Goal: Task Accomplishment & Management: Use online tool/utility

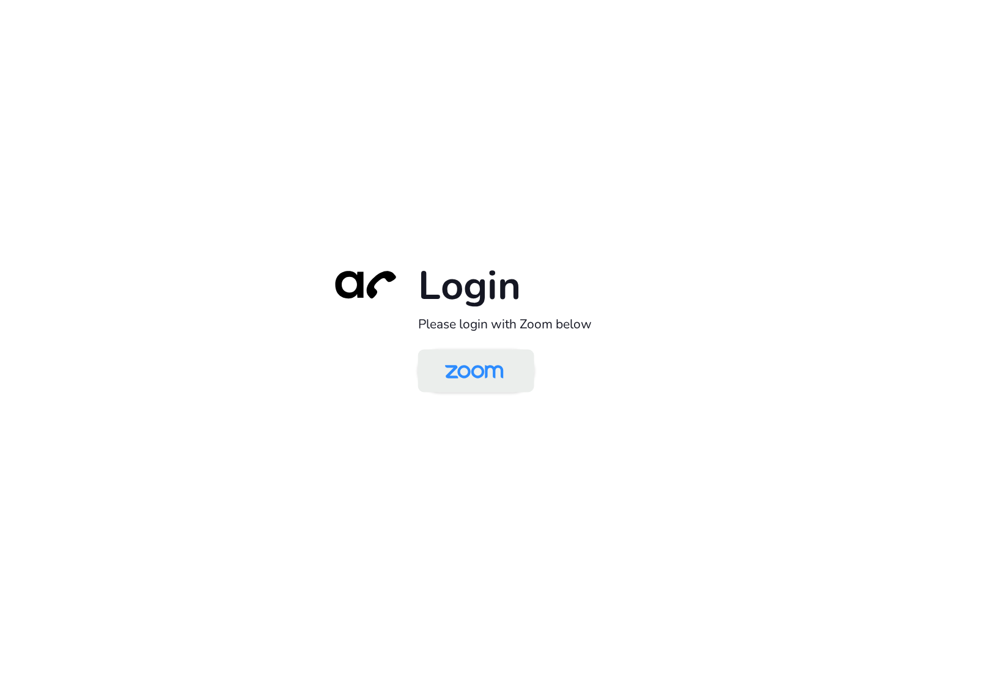
click at [495, 383] on img at bounding box center [474, 372] width 84 height 40
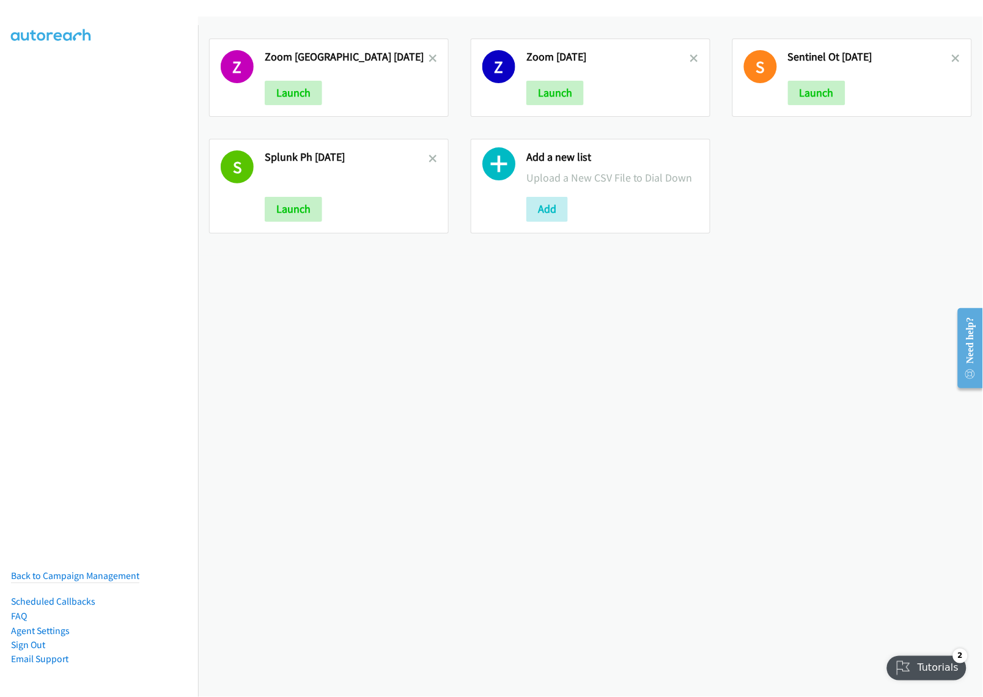
click at [475, 389] on div "Z Zoom India Sept2 Launch Z Zoom Sept 1 Launch S Sentinel Ot Sept2 Launch S Spl…" at bounding box center [590, 357] width 785 height 680
click at [429, 55] on icon at bounding box center [432, 59] width 9 height 9
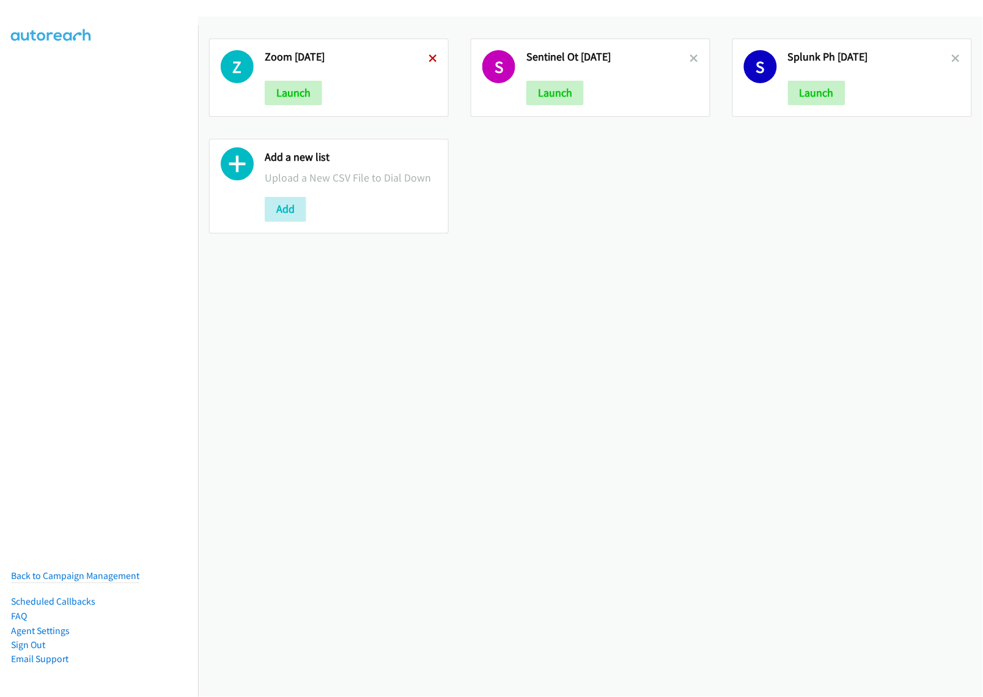
click at [432, 55] on icon at bounding box center [432, 59] width 9 height 9
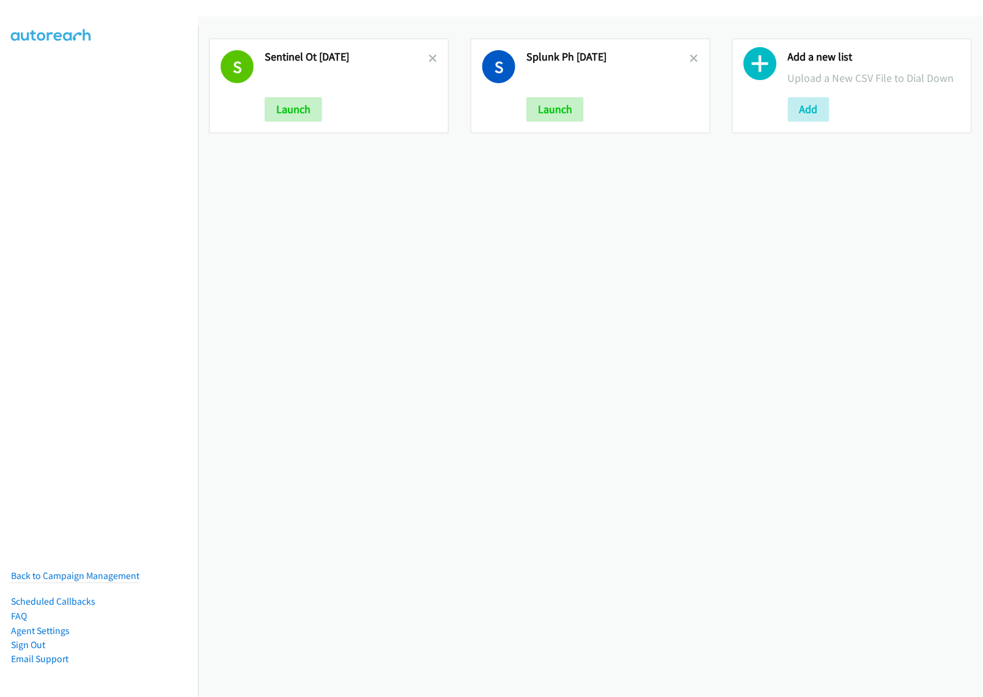
click at [432, 55] on icon at bounding box center [432, 59] width 9 height 9
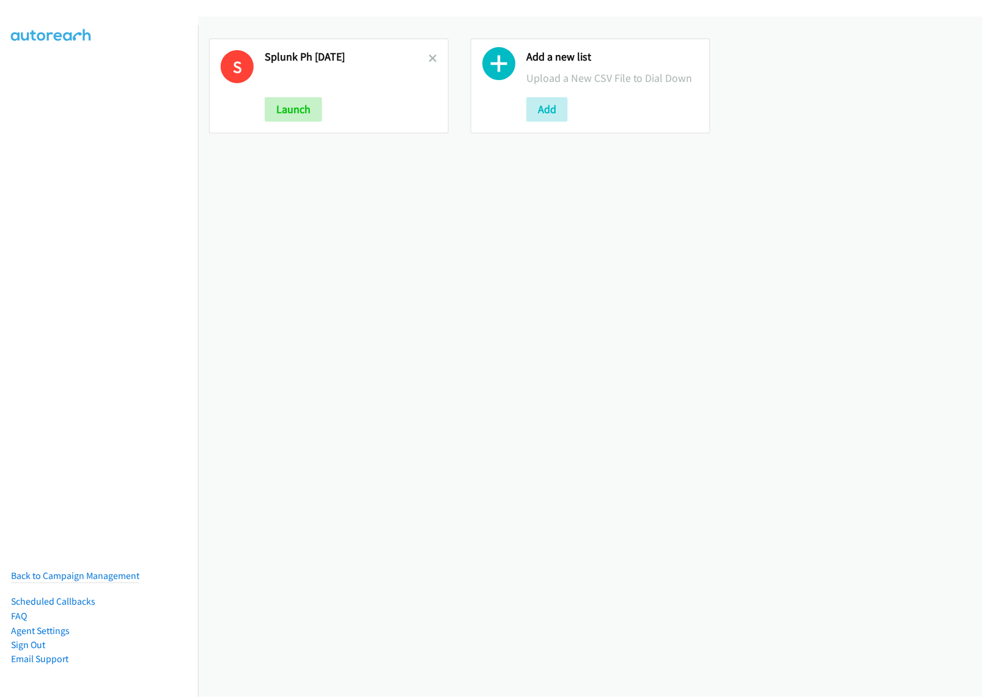
click at [432, 55] on icon at bounding box center [432, 59] width 9 height 9
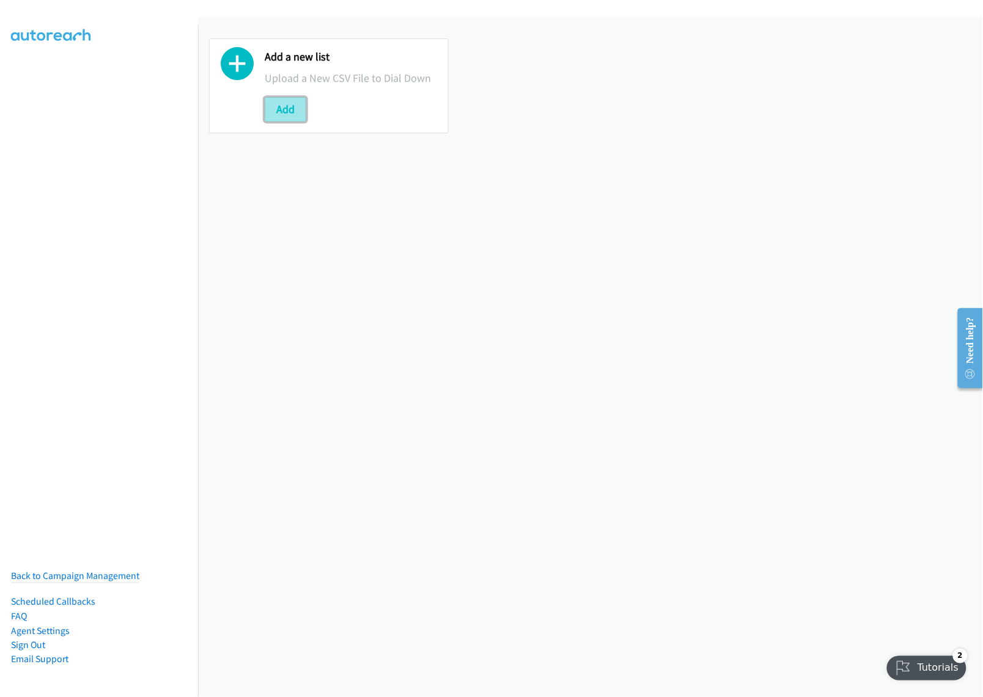
click at [292, 108] on button "Add" at bounding box center [286, 109] width 42 height 24
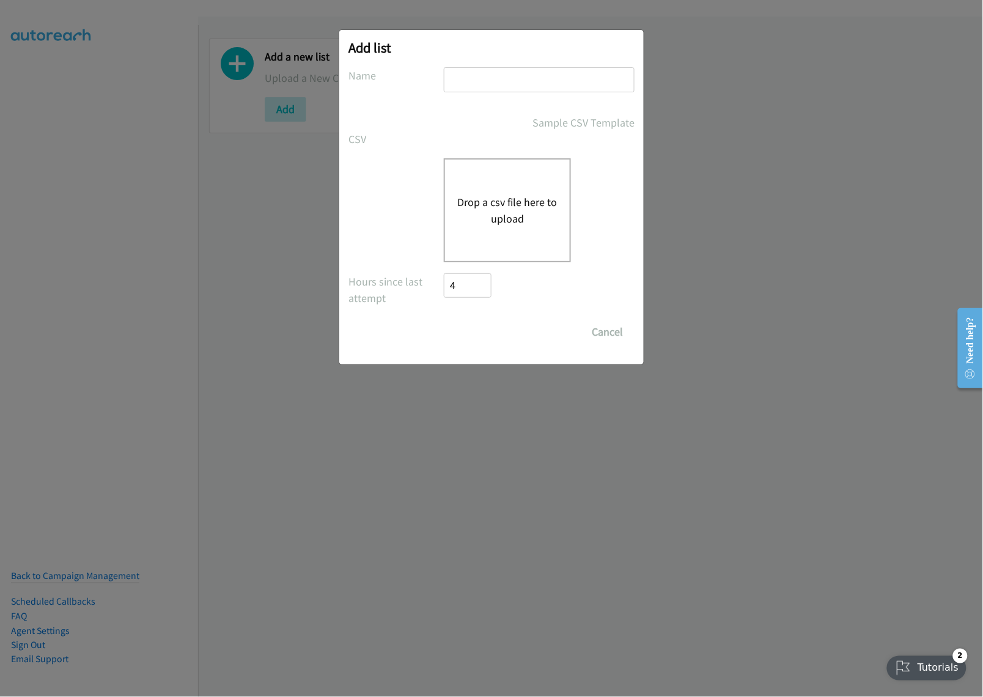
click at [477, 76] on input "text" at bounding box center [539, 79] width 191 height 25
type input "Zoom IN sept3"
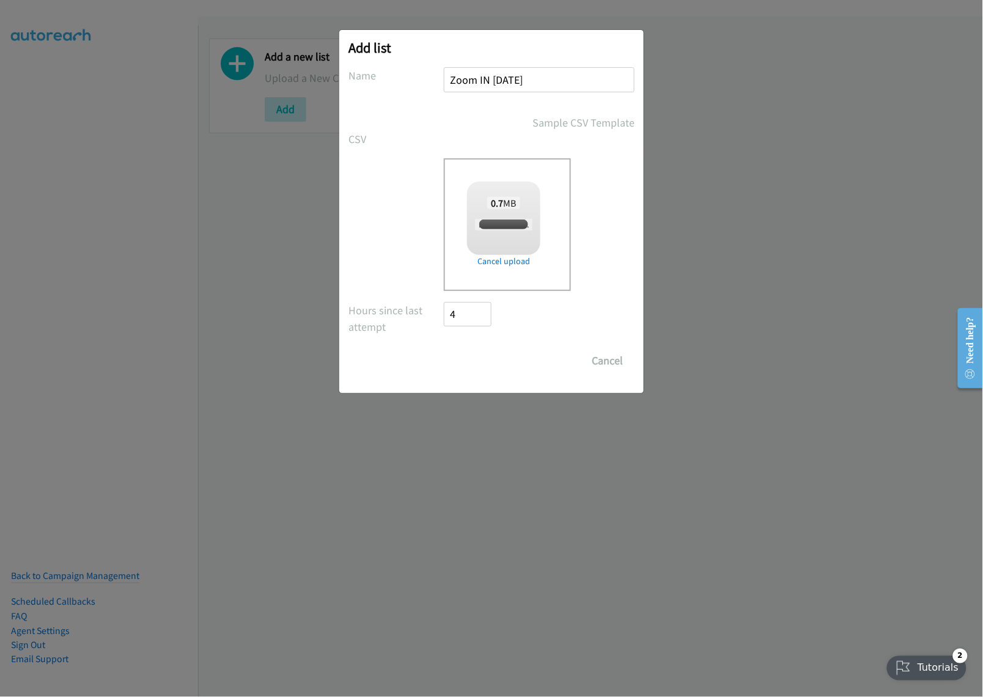
checkbox input "true"
click at [454, 362] on input "Save List" at bounding box center [476, 360] width 64 height 24
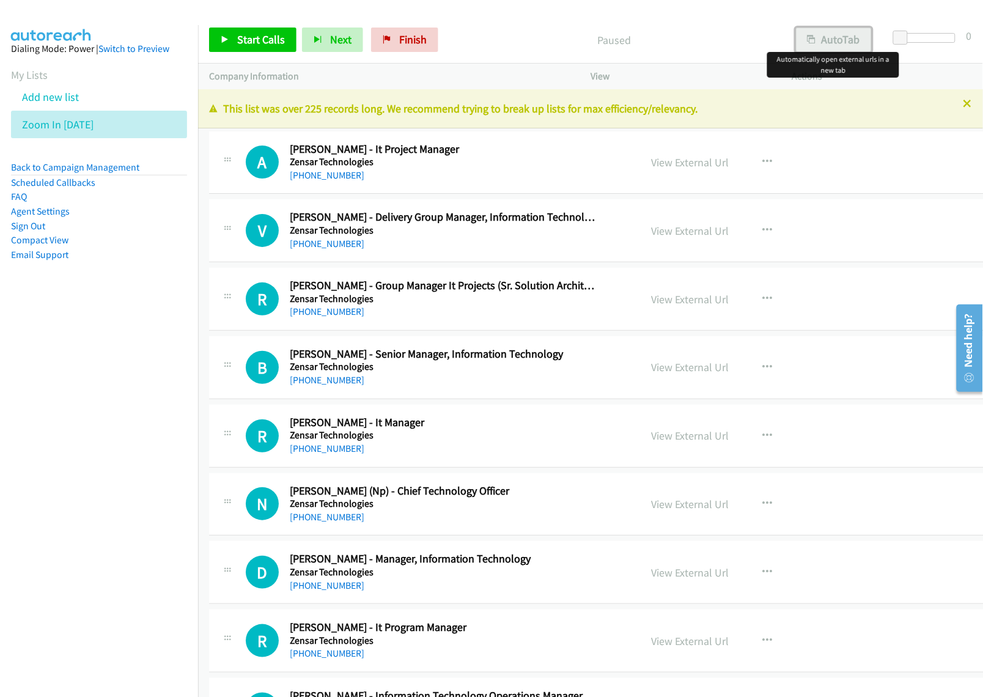
click at [848, 32] on button "AutoTab" at bounding box center [834, 40] width 76 height 24
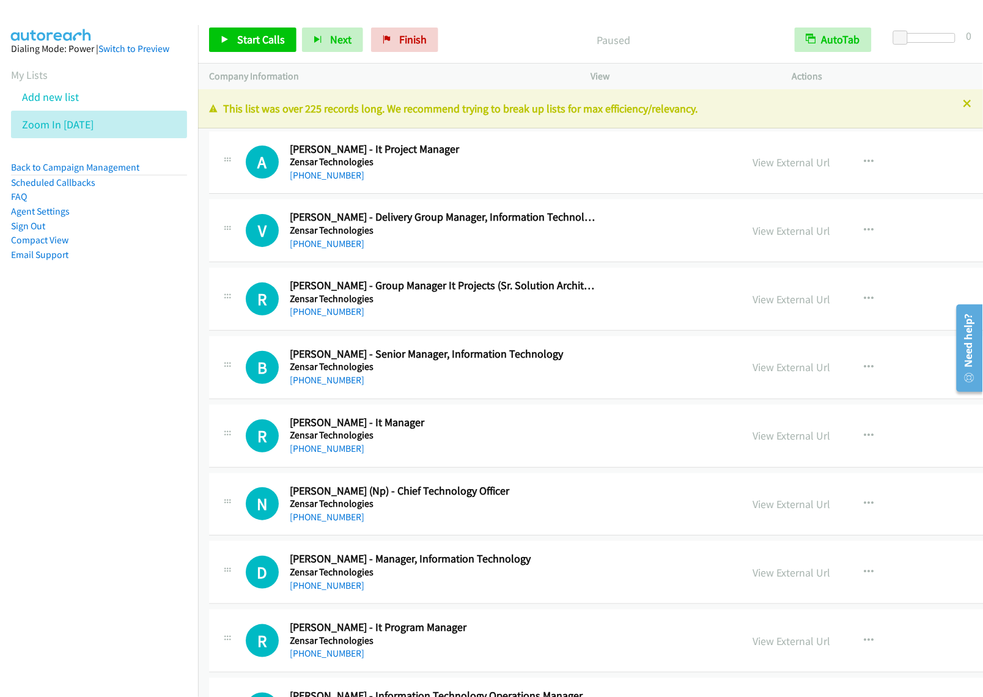
click at [138, 440] on nav "Dialing Mode: Power | Switch to Preview My Lists Add new list Zoom In [DATE] Ba…" at bounding box center [99, 373] width 199 height 697
click at [864, 158] on icon "button" at bounding box center [869, 162] width 10 height 10
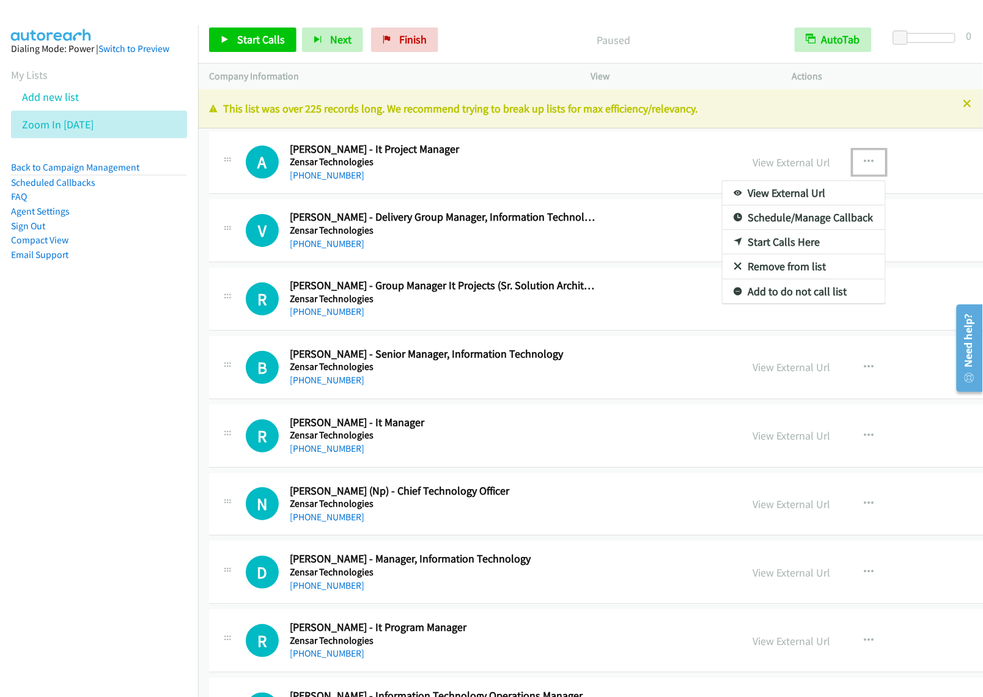
click at [783, 191] on link "View External Url" at bounding box center [804, 193] width 163 height 24
